Goal: Task Accomplishment & Management: Complete application form

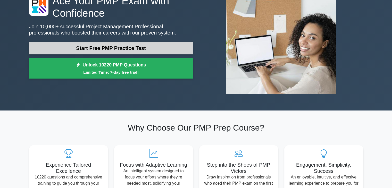
click link "Start Free PMP Practice Test"
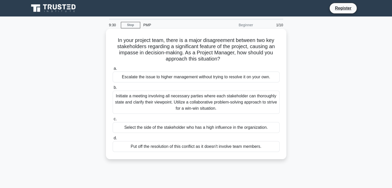
click at [202, 105] on div "Initiate a meeting involving all necessary parties where each stakeholder can t…" at bounding box center [196, 102] width 167 height 23
click at [113, 89] on input "b. Initiate a meeting involving all necessary parties where each stakeholder ca…" at bounding box center [113, 87] width 0 height 3
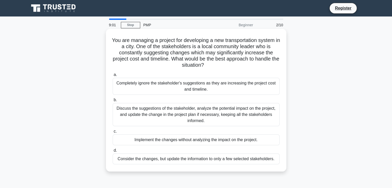
click at [197, 117] on div "Discuss the suggestions of the stakeholder, analyze the potential impact on the…" at bounding box center [196, 114] width 167 height 23
click at [113, 102] on input "b. Discuss the suggestions of the stakeholder, analyze the potential impact on …" at bounding box center [113, 99] width 0 height 3
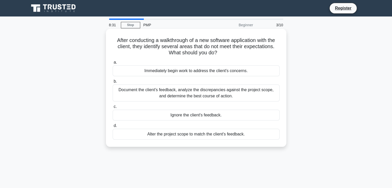
click at [223, 91] on div "Document the client's feedback, analyze the discrepancies against the project s…" at bounding box center [196, 92] width 167 height 17
click at [113, 83] on input "b. Document the client's feedback, analyze the discrepancies against the projec…" at bounding box center [113, 81] width 0 height 3
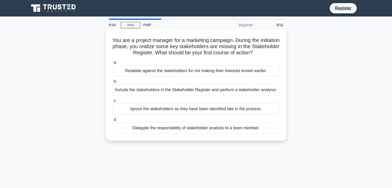
click at [183, 90] on div "Include the stakeholders in the Stakeholder Register and perform a stakeholder …" at bounding box center [196, 89] width 167 height 11
click at [113, 83] on input "b. Include the stakeholders in the Stakeholder Register and perform a stakehold…" at bounding box center [113, 81] width 0 height 3
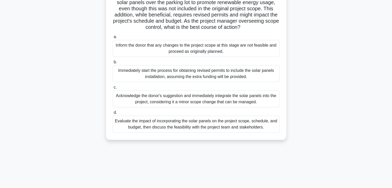
scroll to position [52, 0]
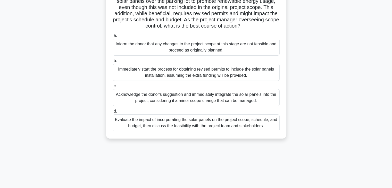
click at [219, 128] on div "Evaluate the impact of incorporating the solar panels on the project scope, sch…" at bounding box center [196, 122] width 167 height 17
click at [113, 113] on input "d. Evaluate the impact of incorporating the solar panels on the project scope, …" at bounding box center [113, 111] width 0 height 3
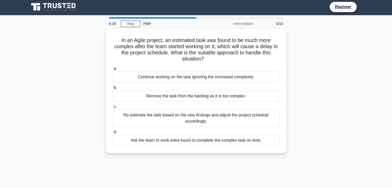
scroll to position [0, 0]
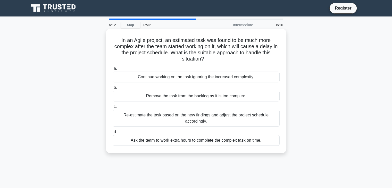
click at [220, 117] on div "Re-estimate the task based on the new findings and adjust the project schedule …" at bounding box center [196, 118] width 167 height 17
click at [113, 108] on input "c. Re-estimate the task based on the new findings and adjust the project schedu…" at bounding box center [113, 106] width 0 height 3
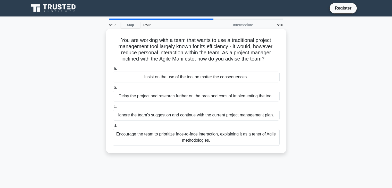
click at [224, 139] on div "Encourage the team to prioritize face-to-face interaction, explaining it as a t…" at bounding box center [196, 137] width 167 height 17
click at [113, 128] on input "d. Encourage the team to prioritize face-to-face interaction, explaining it as …" at bounding box center [113, 125] width 0 height 3
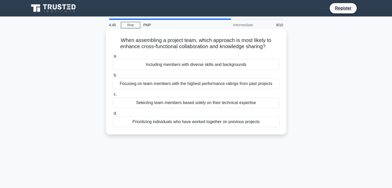
click at [241, 70] on div "Including members with diverse skills and backgrounds" at bounding box center [196, 64] width 167 height 11
click at [113, 58] on input "a. Including members with diverse skills and backgrounds" at bounding box center [113, 56] width 0 height 3
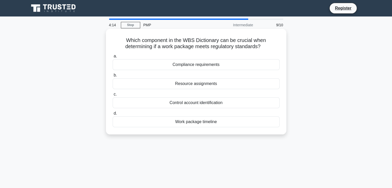
click at [217, 69] on div "Compliance requirements" at bounding box center [196, 64] width 167 height 11
click at [113, 58] on input "a. Compliance requirements" at bounding box center [113, 56] width 0 height 3
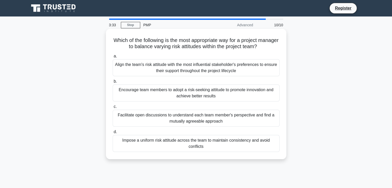
click at [185, 118] on div "Facilitate open discussions to understand each team member's perspective and fi…" at bounding box center [196, 118] width 167 height 17
click at [113, 108] on input "c. Facilitate open discussions to understand each team member's perspective and…" at bounding box center [113, 106] width 0 height 3
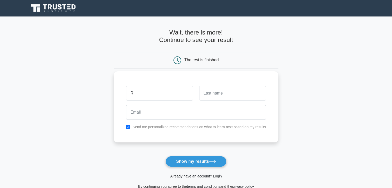
type input "R"
click at [225, 98] on input "text" at bounding box center [232, 93] width 67 height 15
type input "Ra"
click at [164, 89] on input "R" at bounding box center [159, 93] width 67 height 15
type input "Rp"
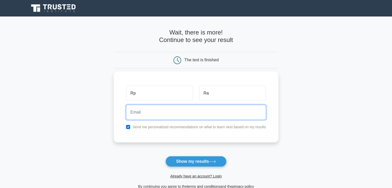
click at [146, 117] on input "email" at bounding box center [196, 112] width 140 height 15
type input "[EMAIL_ADDRESS][PERSON_NAME][DOMAIN_NAME]"
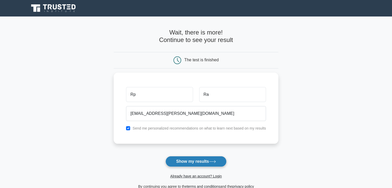
click at [198, 162] on button "Show my results" at bounding box center [195, 161] width 61 height 11
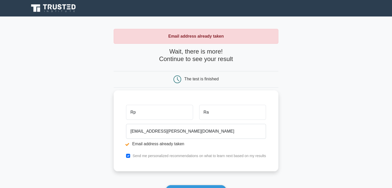
scroll to position [99, 0]
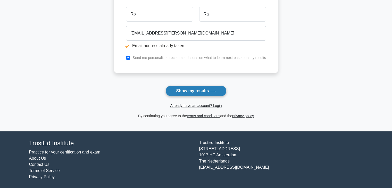
click at [208, 96] on button "Show my results" at bounding box center [195, 91] width 61 height 11
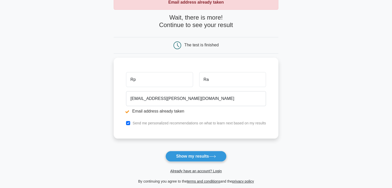
scroll to position [99, 0]
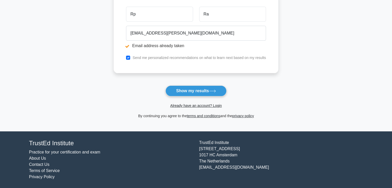
click at [208, 96] on button "Show my results" at bounding box center [195, 91] width 61 height 11
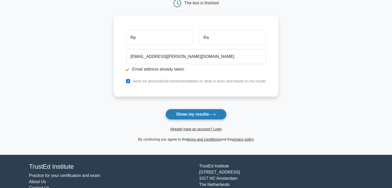
scroll to position [99, 0]
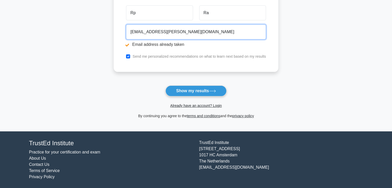
click at [169, 33] on input "rohini.randive@gmail.com" at bounding box center [196, 31] width 140 height 15
type input "rohini.randive@matec.com"
click at [165, 86] on button "Show my results" at bounding box center [195, 91] width 61 height 11
